Goal: Information Seeking & Learning: Learn about a topic

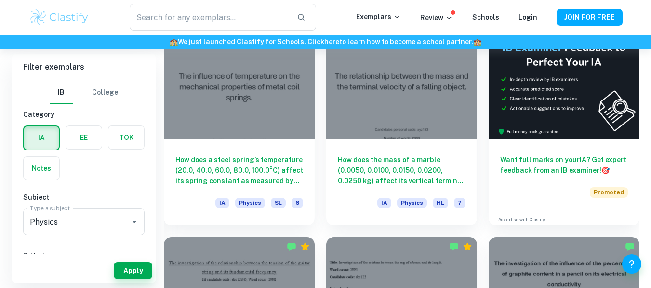
scroll to position [299, 0]
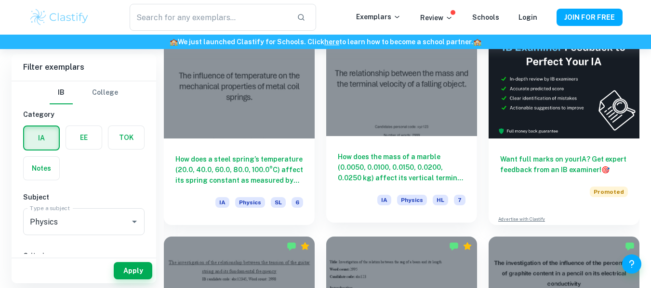
click at [388, 142] on div "How does the mass of a marble (0.0050, 0.0100, 0.0150, 0.0200, 0.0250 kg) affec…" at bounding box center [401, 179] width 151 height 87
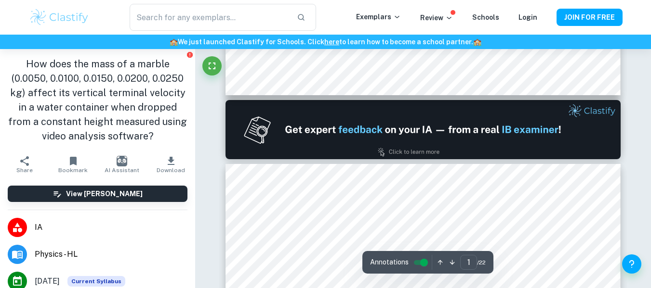
type input "2"
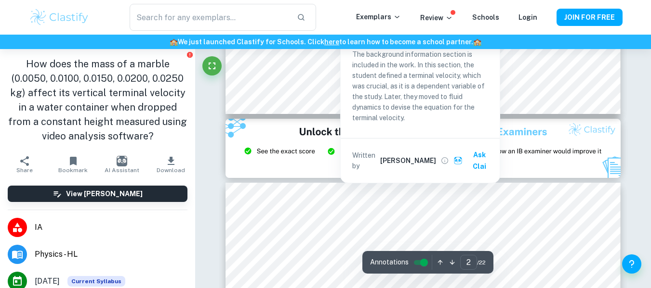
scroll to position [1131, 0]
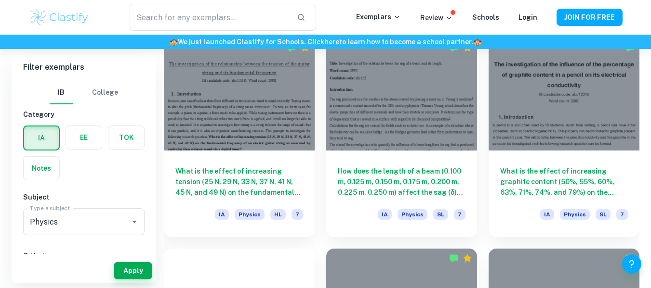
scroll to position [500, 0]
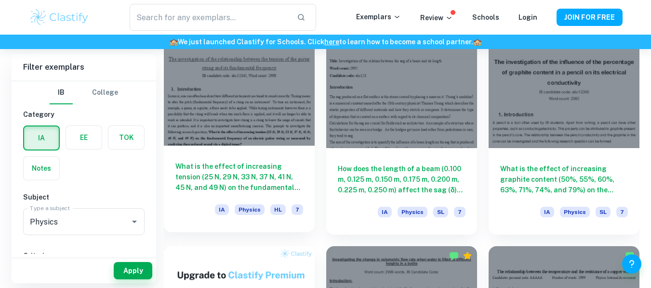
click at [282, 108] on div at bounding box center [239, 89] width 151 height 113
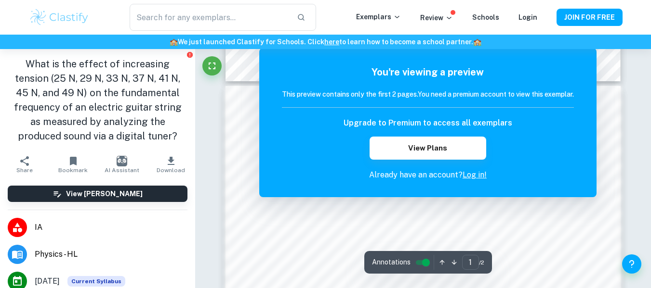
scroll to position [536, 0]
click at [599, 27] on div "​ Exemplars Review Schools Login JOIN FOR FREE" at bounding box center [325, 17] width 616 height 27
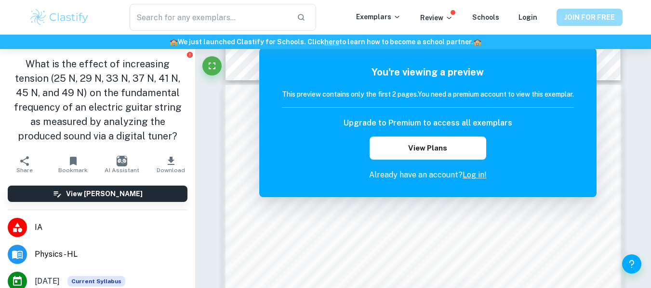
click at [590, 14] on button "JOIN FOR FREE" at bounding box center [589, 17] width 66 height 17
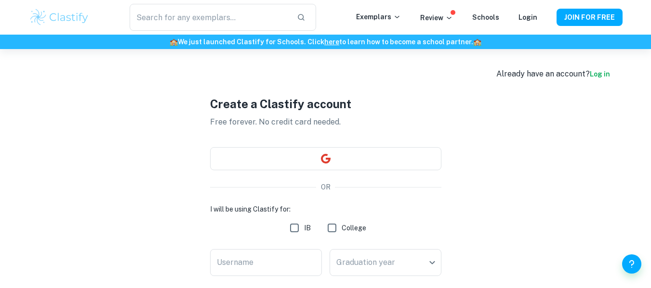
click at [293, 230] on input "IB" at bounding box center [294, 228] width 19 height 19
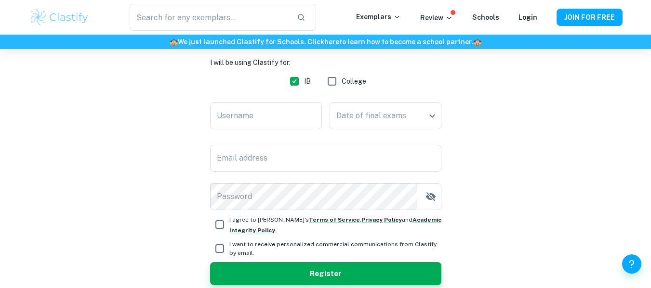
scroll to position [148, 0]
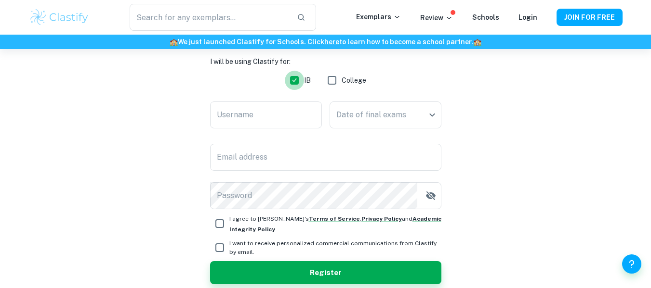
click at [293, 78] on input "IB" at bounding box center [294, 80] width 19 height 19
checkbox input "false"
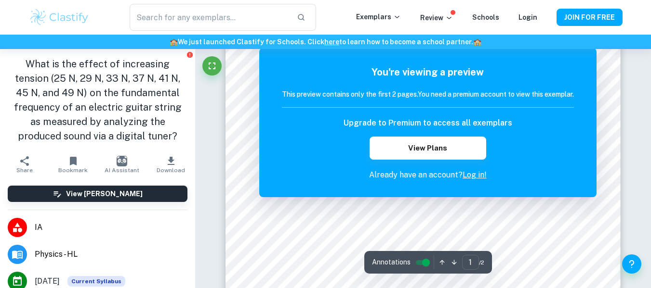
scroll to position [269, 0]
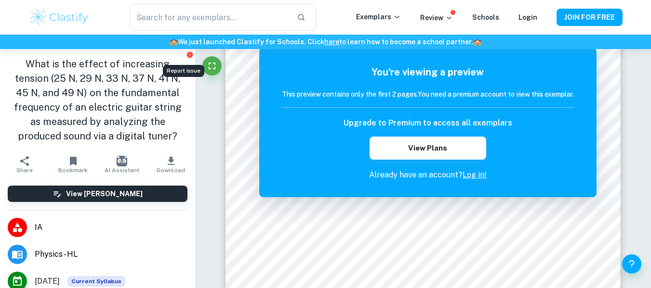
click at [187, 55] on icon "Report issue" at bounding box center [190, 55] width 6 height 6
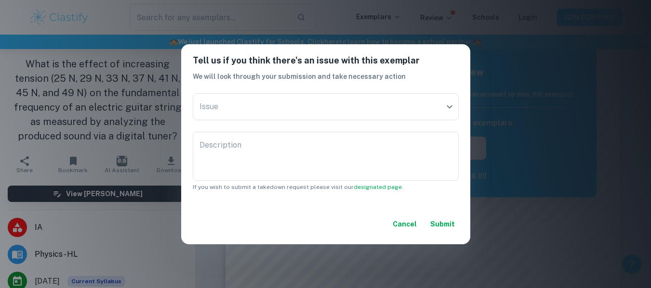
click at [133, 75] on div "Tell us if you think there's an issue with this exemplar We will look through y…" at bounding box center [325, 144] width 651 height 288
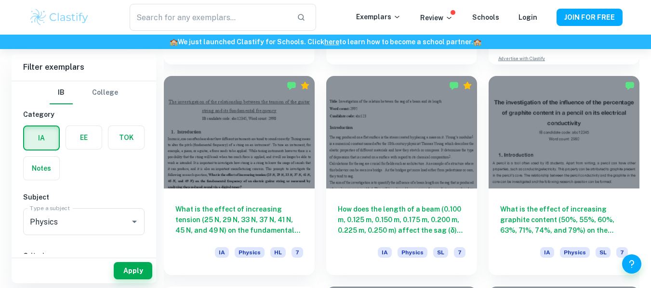
scroll to position [460, 0]
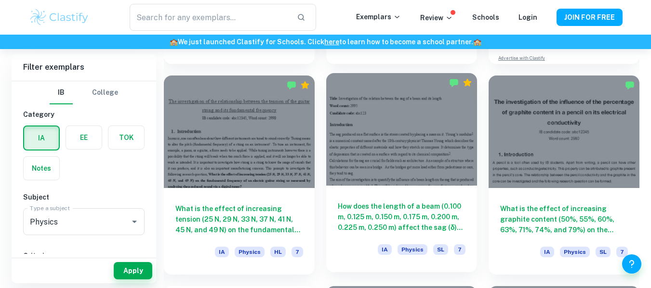
click at [386, 154] on div at bounding box center [401, 129] width 151 height 113
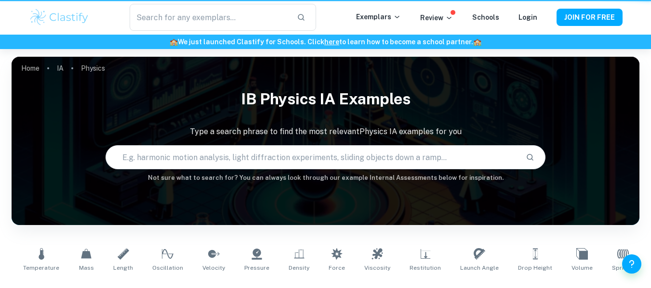
scroll to position [460, 0]
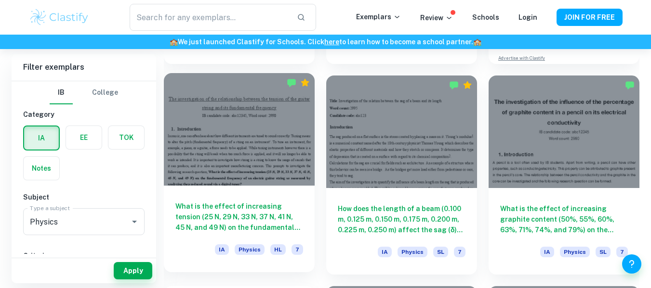
click at [255, 160] on div at bounding box center [239, 129] width 151 height 113
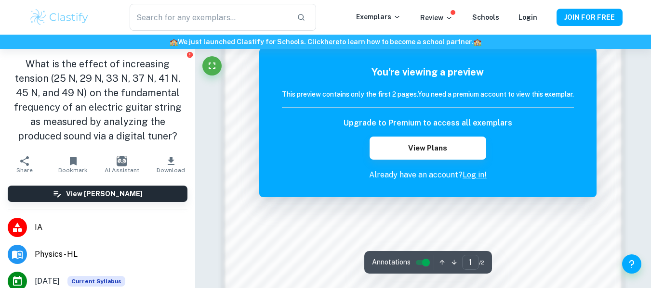
scroll to position [846, 0]
